Goal: Complete application form

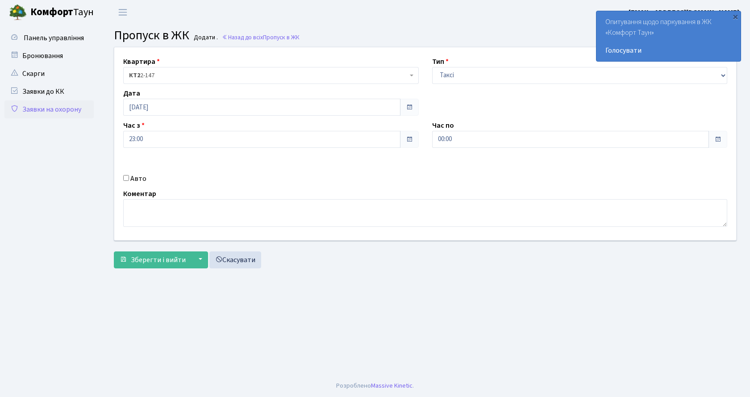
select select "2"
click at [126, 178] on input "Авто" at bounding box center [126, 178] width 6 height 6
checkbox input "true"
click at [490, 169] on input "text" at bounding box center [580, 171] width 296 height 17
type input "аа6280еі"
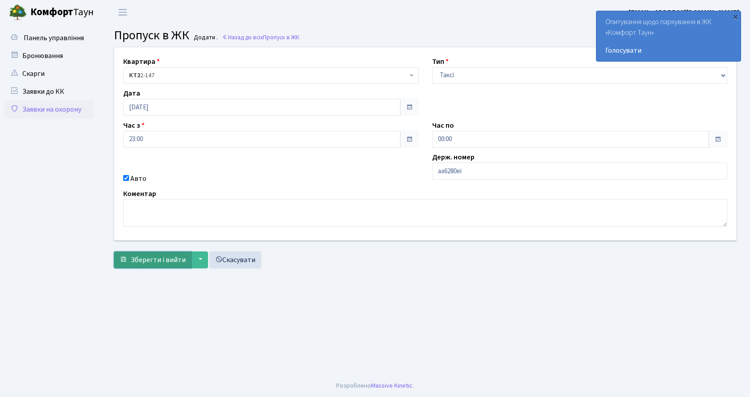
click at [180, 261] on span "Зберегти і вийти" at bounding box center [158, 260] width 55 height 10
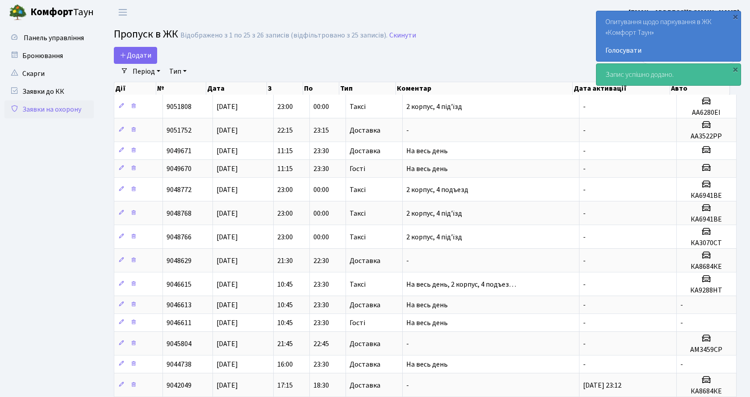
select select "25"
